Goal: Task Accomplishment & Management: Use online tool/utility

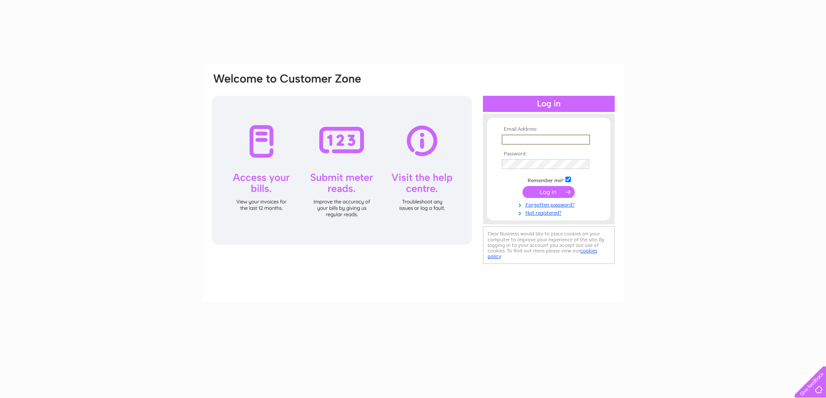
click at [566, 138] on input "text" at bounding box center [546, 139] width 88 height 10
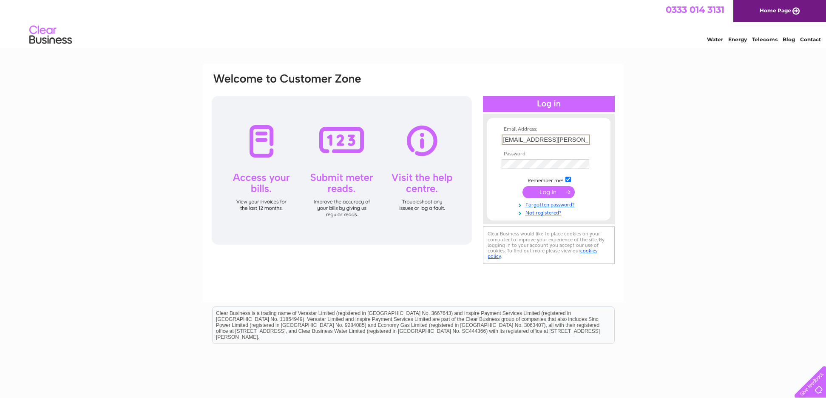
type input "aden.hynes@hotmail.com"
drag, startPoint x: 557, startPoint y: 193, endPoint x: 555, endPoint y: 188, distance: 4.6
click at [557, 191] on input "submit" at bounding box center [549, 191] width 52 height 12
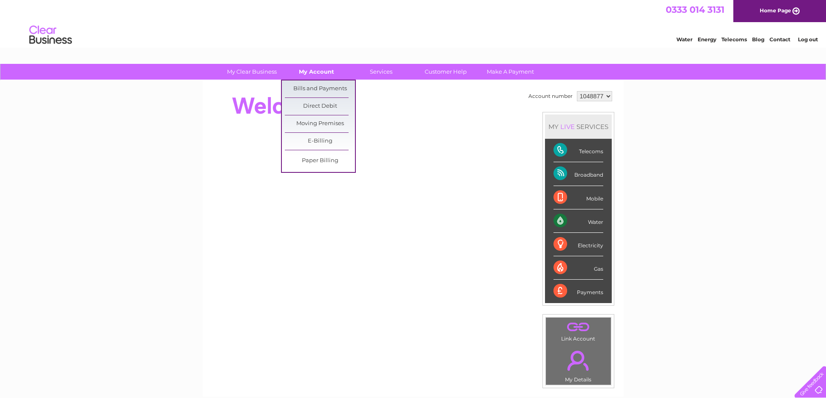
click at [313, 71] on link "My Account" at bounding box center [317, 72] width 70 height 16
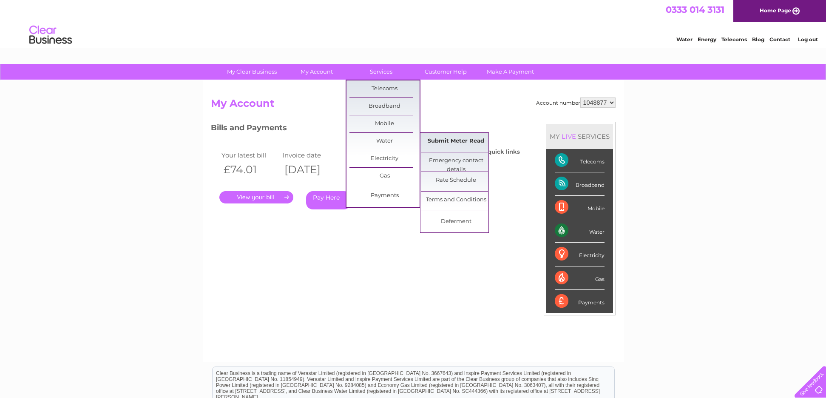
click at [441, 139] on link "Submit Meter Read" at bounding box center [456, 141] width 70 height 17
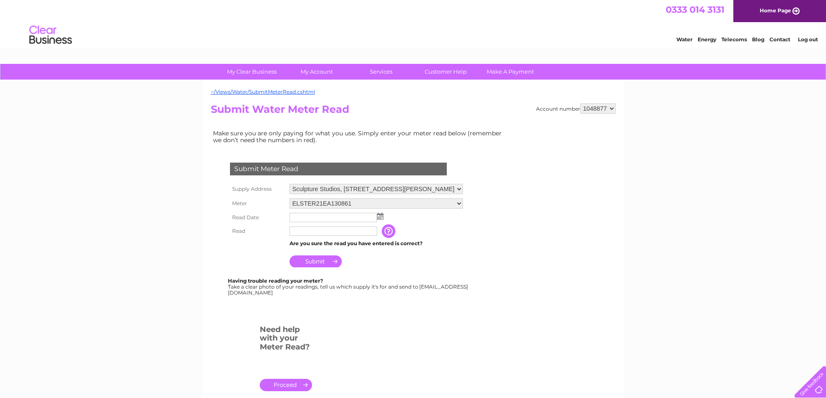
click at [381, 216] on img at bounding box center [380, 216] width 6 height 7
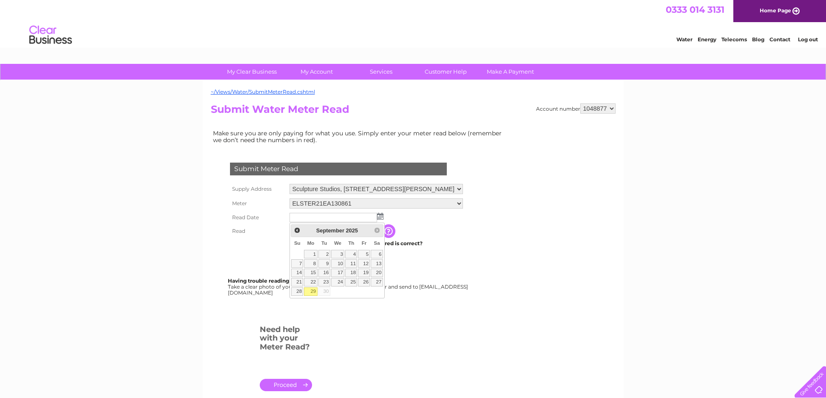
click at [313, 288] on link "29" at bounding box center [310, 291] width 13 height 9
type input "2025/09/29"
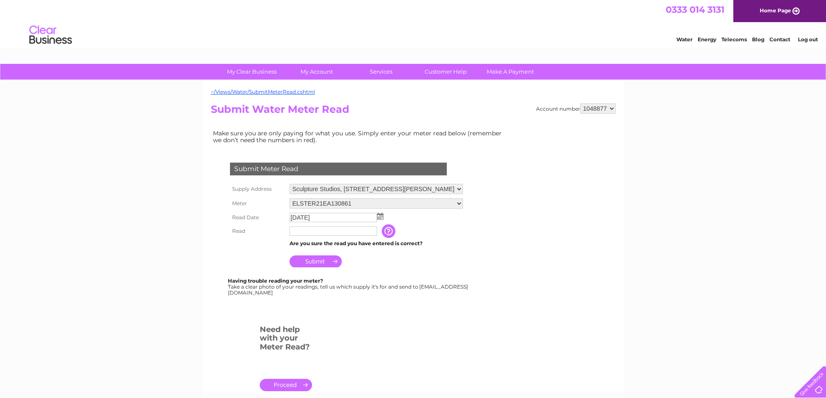
click at [300, 228] on input "text" at bounding box center [334, 230] width 88 height 9
type input "000169"
click at [313, 264] on input "Submit" at bounding box center [316, 261] width 52 height 12
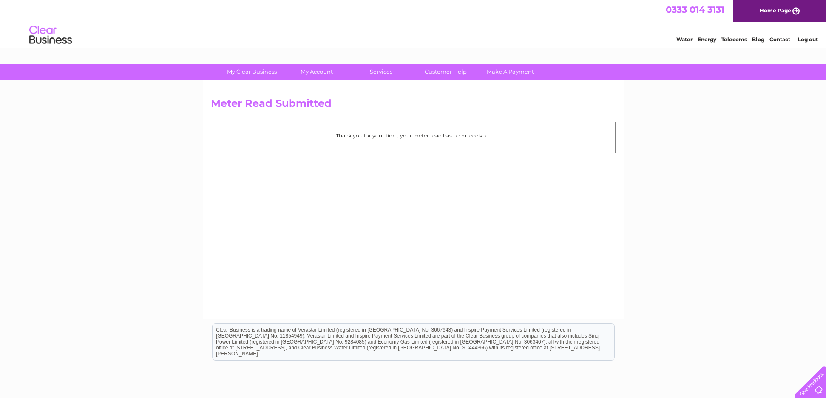
click at [811, 39] on link "Log out" at bounding box center [808, 39] width 20 height 6
